Goal: Task Accomplishment & Management: Manage account settings

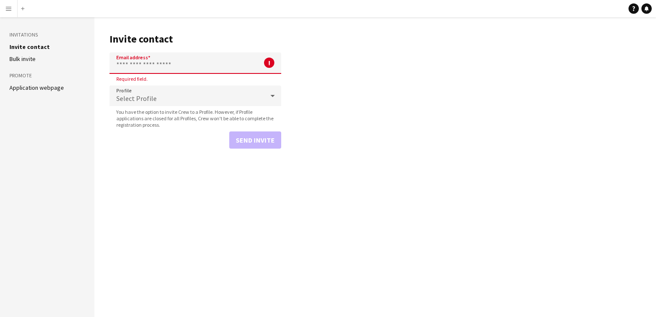
click at [136, 64] on input "Email address" at bounding box center [195, 62] width 172 height 21
click at [7, 14] on button "Menu" at bounding box center [8, 8] width 17 height 17
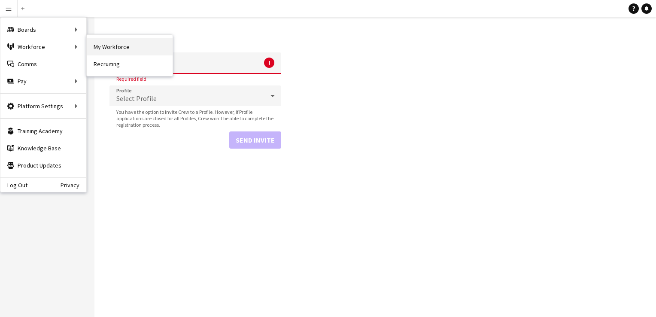
click at [101, 41] on link "My Workforce" at bounding box center [130, 46] width 86 height 17
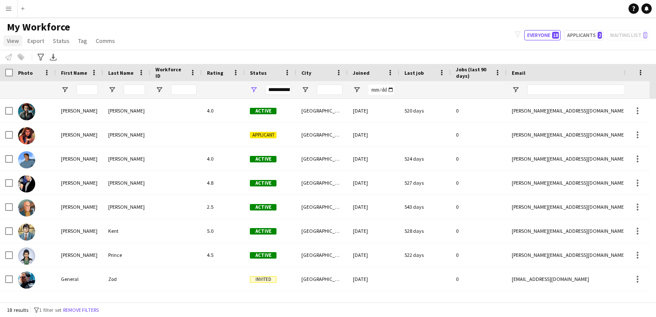
click at [13, 41] on span "View" at bounding box center [13, 41] width 12 height 8
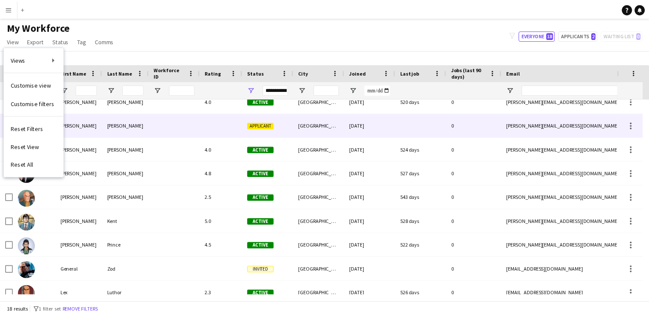
scroll to position [10, 0]
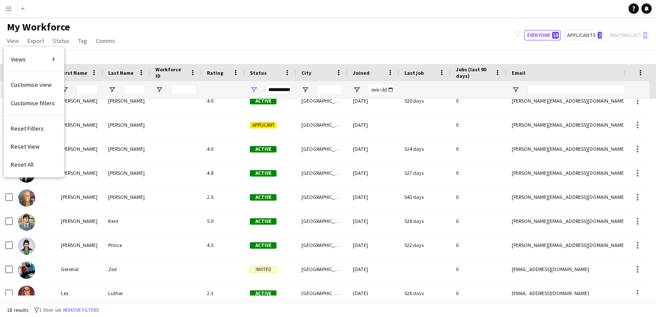
click at [271, 23] on div "My Workforce View Views Default view New view Update view Delete view Edit name…" at bounding box center [328, 35] width 656 height 29
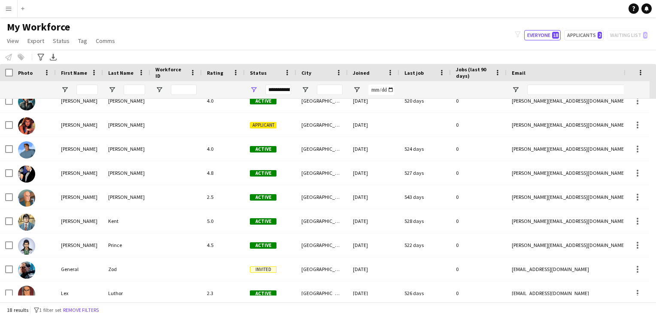
click at [7, 6] on app-icon "Menu" at bounding box center [8, 8] width 7 height 7
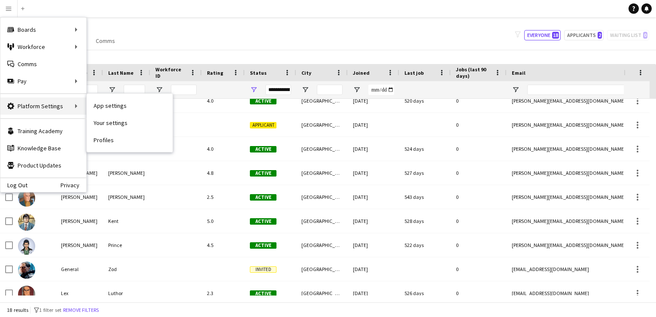
click at [47, 103] on div "Platform Settings Platform Settings" at bounding box center [43, 105] width 86 height 17
click at [94, 107] on link "App settings" at bounding box center [130, 105] width 86 height 17
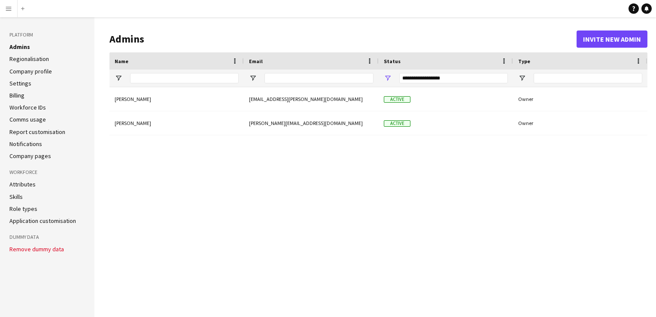
click at [50, 60] on li "Regionalisation" at bounding box center [47, 59] width 76 height 8
click at [40, 60] on link "Regionalisation" at bounding box center [28, 59] width 39 height 8
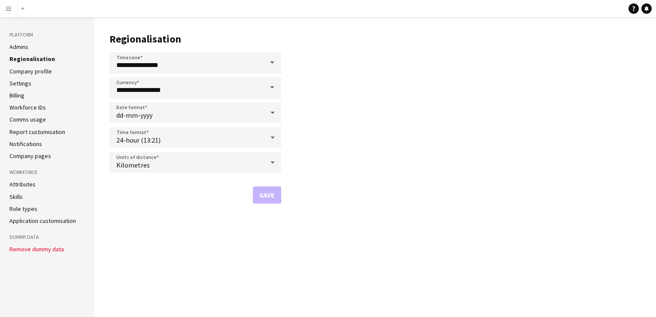
click at [36, 71] on link "Company profile" at bounding box center [30, 71] width 42 height 8
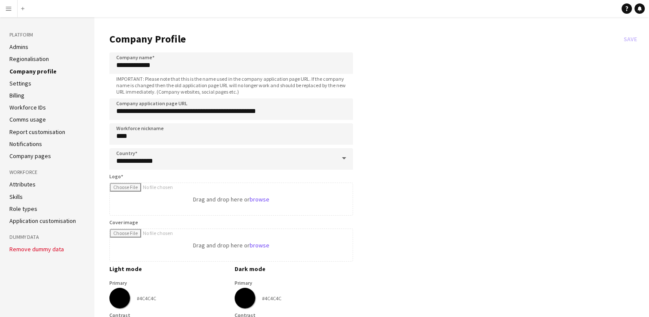
click at [31, 82] on li "Settings" at bounding box center [47, 83] width 76 height 8
click at [11, 83] on link "Settings" at bounding box center [20, 83] width 22 height 8
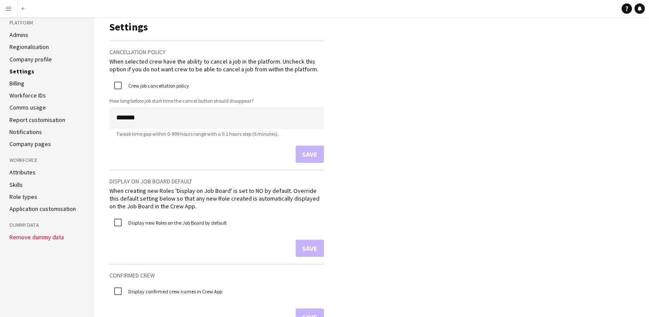
scroll to position [12, 0]
click at [136, 83] on label "Crew job cancellation policy" at bounding box center [158, 85] width 63 height 6
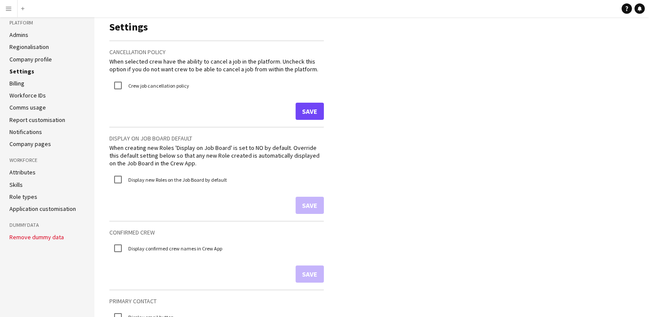
click at [136, 84] on label "Crew job cancellation policy" at bounding box center [158, 85] width 63 height 6
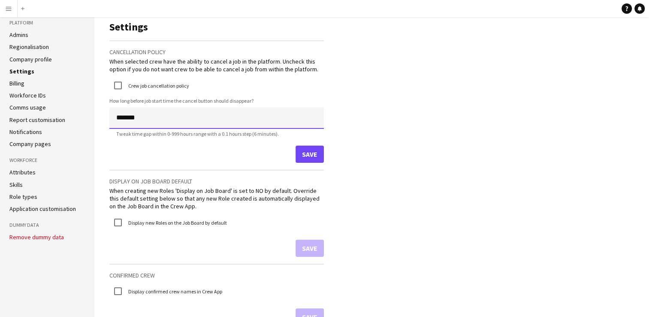
click at [148, 121] on input "*******" at bounding box center [216, 117] width 215 height 21
drag, startPoint x: 148, startPoint y: 121, endPoint x: 73, endPoint y: 108, distance: 76.2
click at [73, 108] on li "Comms usage" at bounding box center [47, 107] width 76 height 8
click at [157, 84] on label "Crew job cancellation policy" at bounding box center [158, 85] width 63 height 6
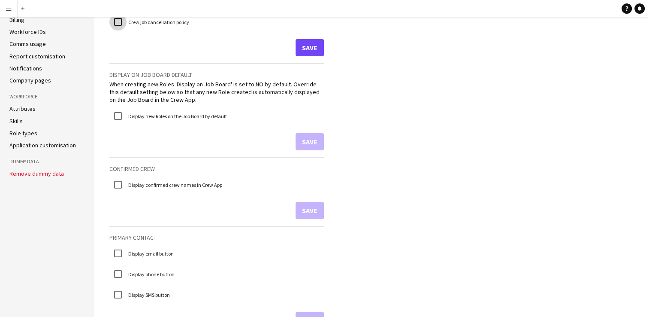
scroll to position [0, 0]
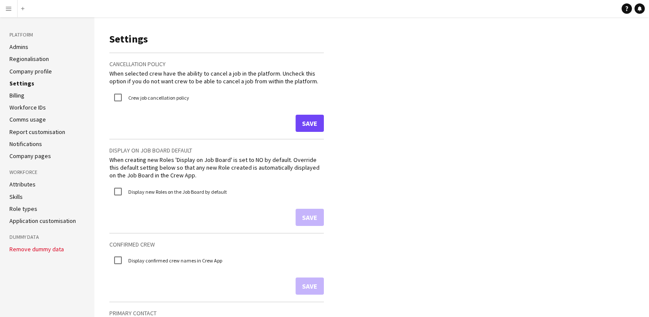
click at [16, 94] on link "Billing" at bounding box center [16, 95] width 15 height 8
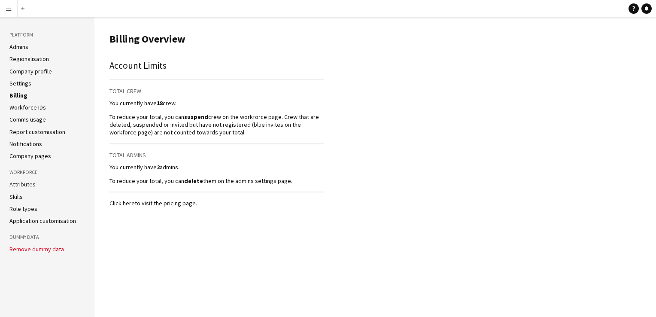
click at [20, 109] on link "Workforce IDs" at bounding box center [27, 107] width 36 height 8
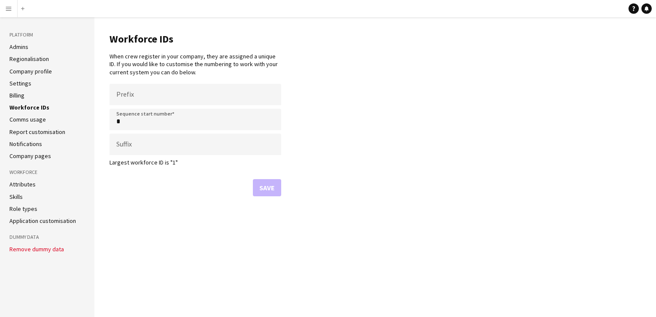
click at [36, 119] on link "Comms usage" at bounding box center [27, 119] width 36 height 8
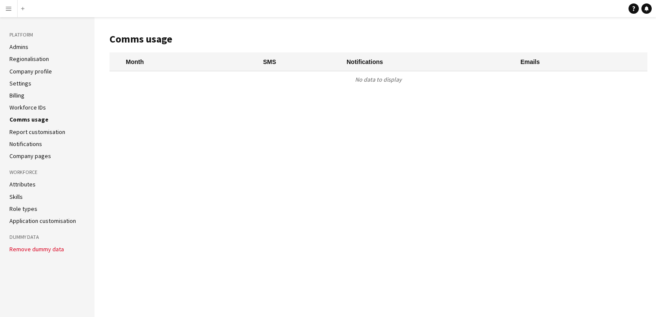
click at [47, 134] on link "Report customisation" at bounding box center [37, 132] width 56 height 8
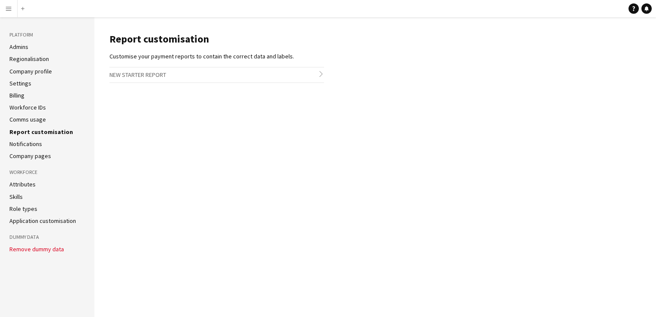
click at [43, 145] on li "Notifications" at bounding box center [47, 144] width 76 height 8
click at [25, 143] on link "Notifications" at bounding box center [25, 144] width 33 height 8
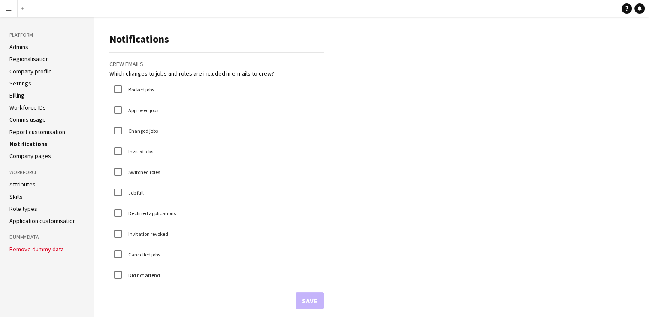
scroll to position [5, 0]
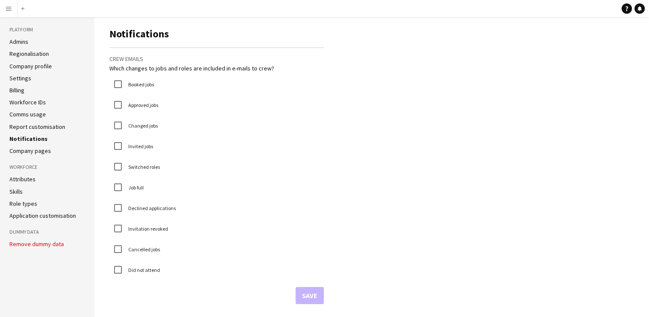
click at [39, 150] on link "Company pages" at bounding box center [30, 151] width 42 height 8
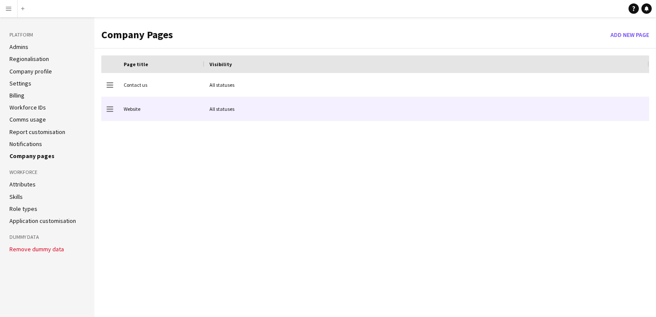
click at [154, 109] on div "Website" at bounding box center [161, 109] width 86 height 24
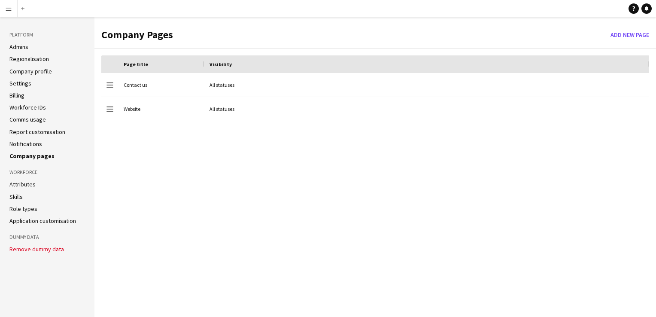
click at [24, 183] on link "Attributes" at bounding box center [22, 184] width 26 height 8
